Goal: Find specific page/section: Find specific page/section

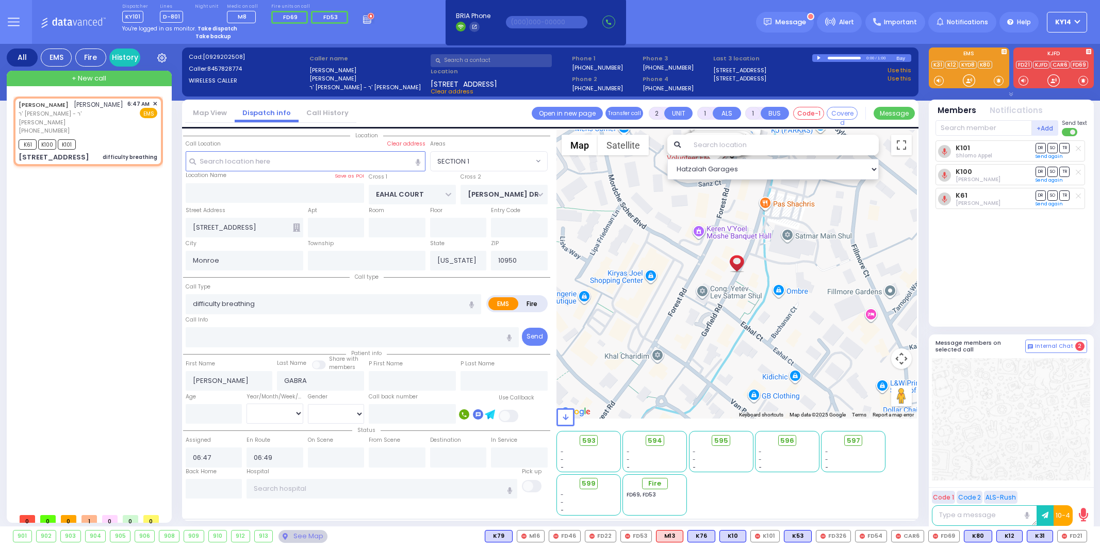
select select "SECTION 1"
select select
click at [86, 310] on div "[PERSON_NAME] ר' [PERSON_NAME] - ר' [PERSON_NAME] [PHONE_NUMBER] 6:47 AM ✕ K61" at bounding box center [90, 302] width 154 height 412
